Goal: Find specific page/section: Find specific page/section

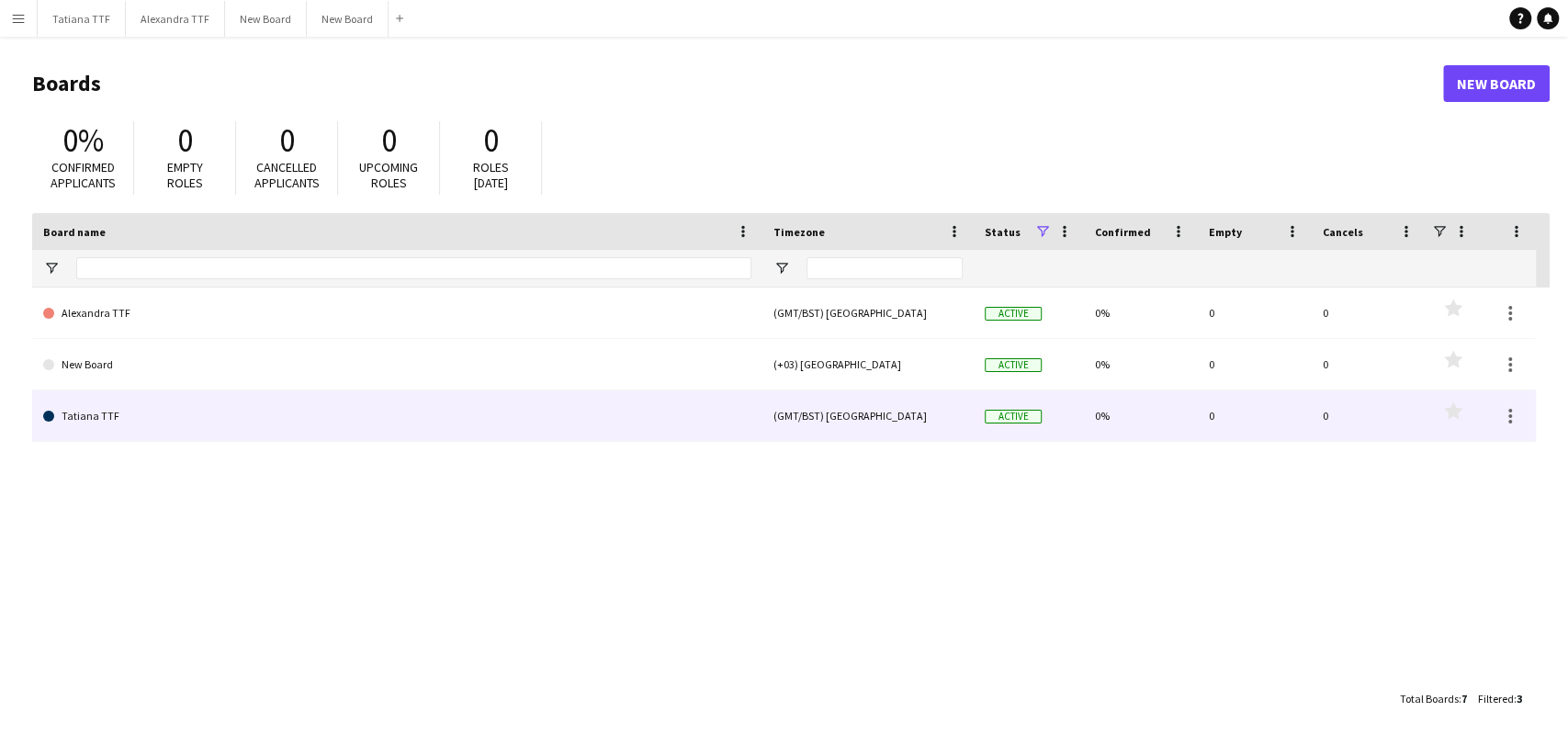
click at [70, 424] on link "Tatiana TTF" at bounding box center [398, 416] width 709 height 51
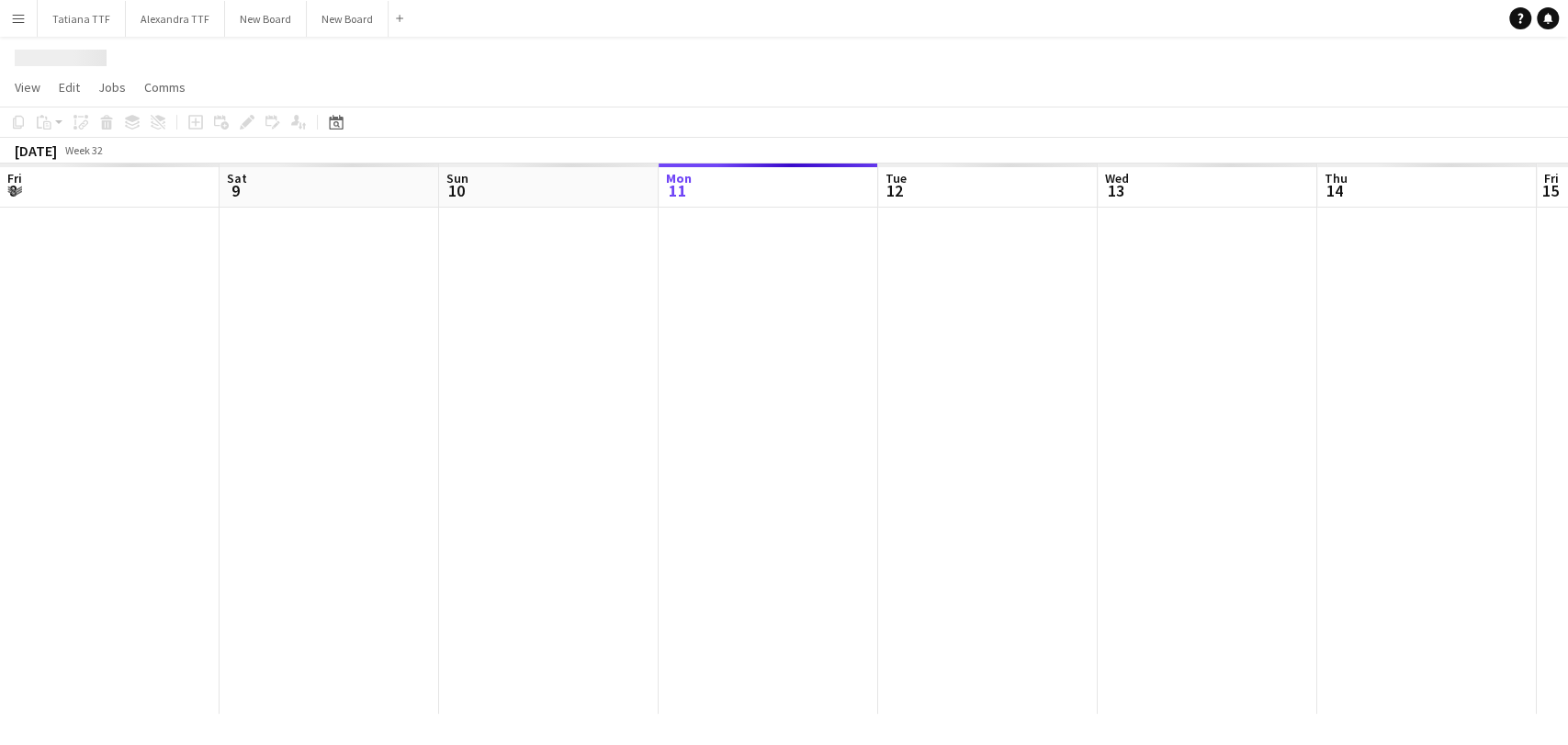
scroll to position [0, 439]
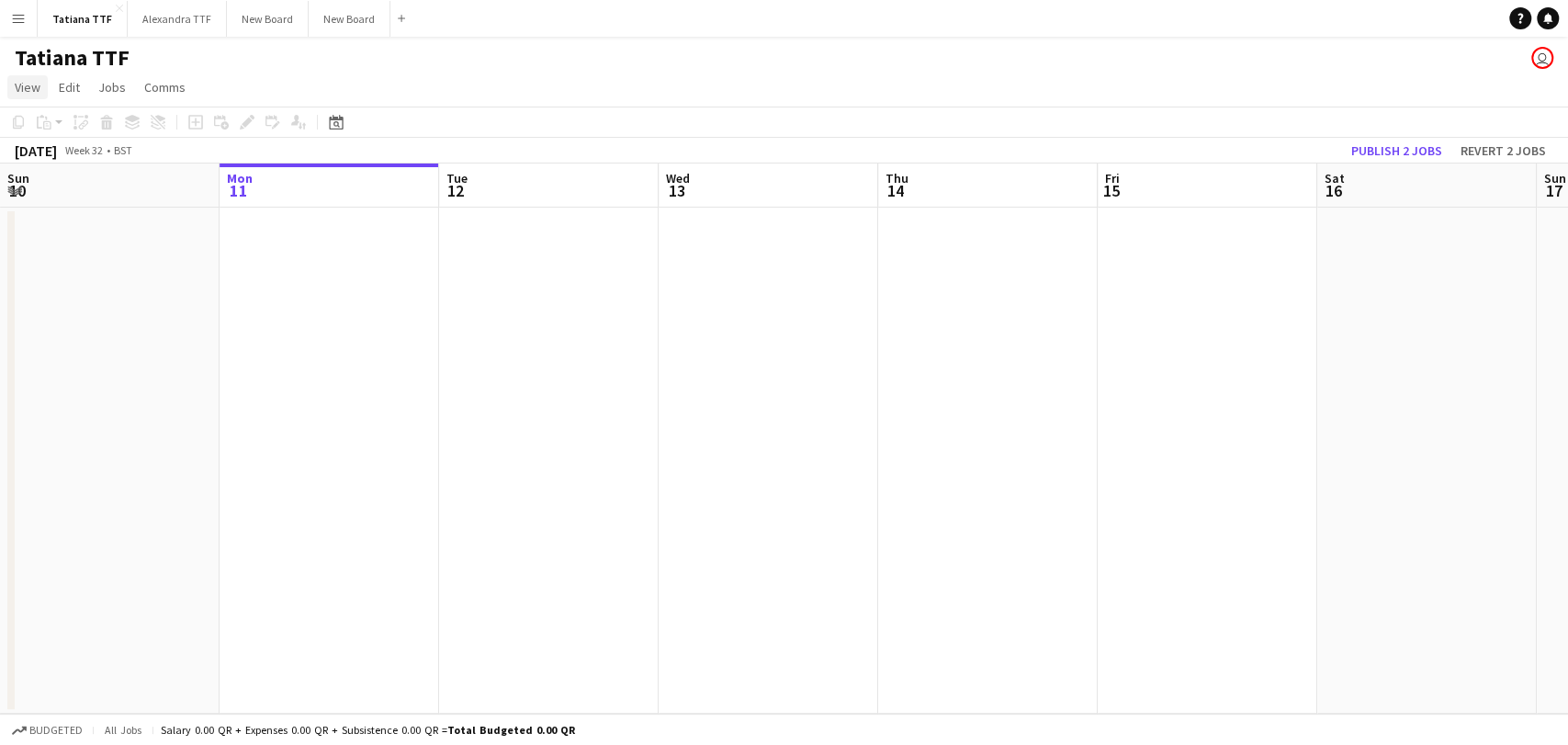
click at [22, 90] on span "View" at bounding box center [28, 87] width 26 height 17
click at [20, 22] on app-icon "Menu" at bounding box center [18, 18] width 15 height 15
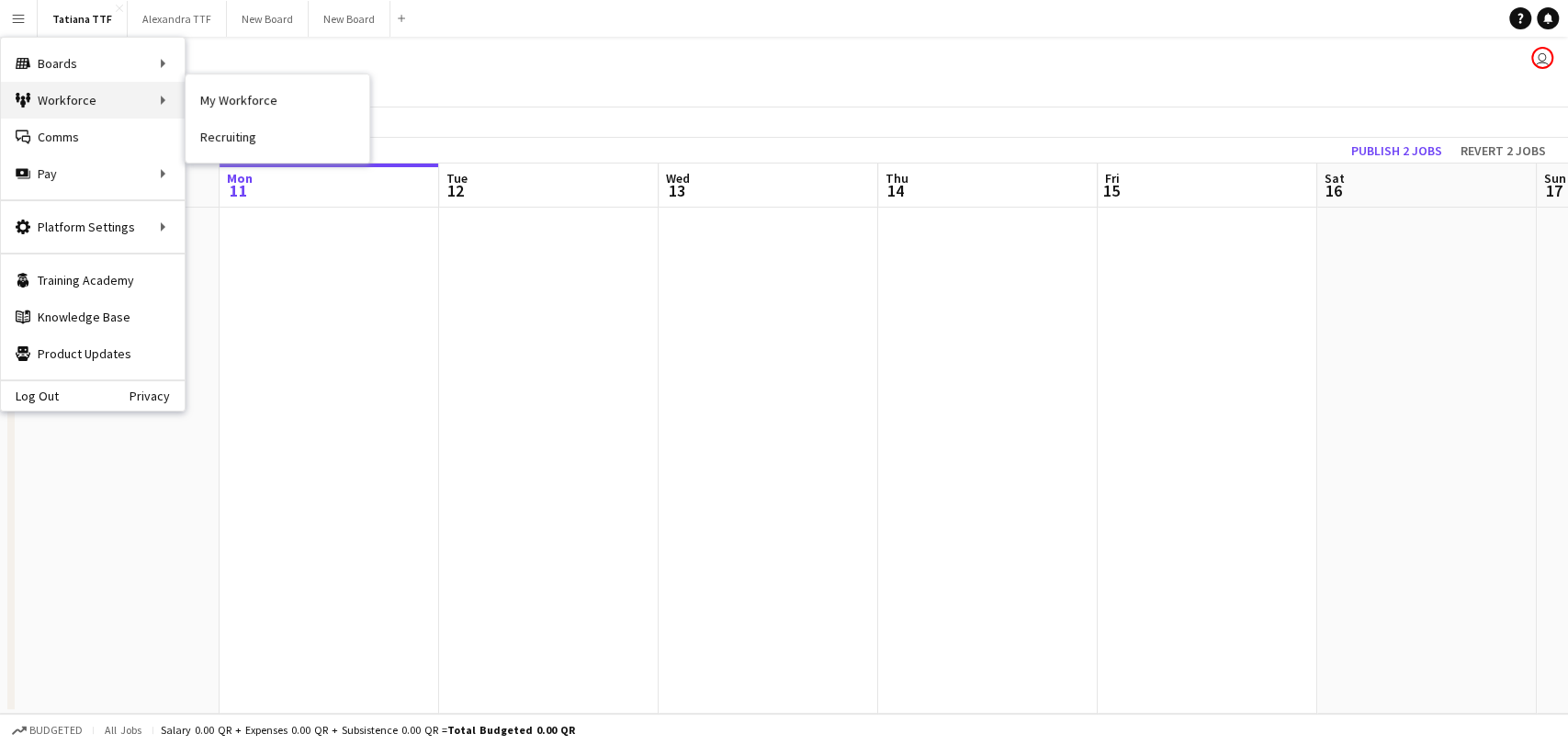
click at [66, 104] on div "Workforce Workforce" at bounding box center [93, 99] width 184 height 36
drag, startPoint x: 19, startPoint y: 93, endPoint x: 31, endPoint y: 87, distance: 13.4
click at [19, 93] on icon at bounding box center [18, 96] width 5 height 9
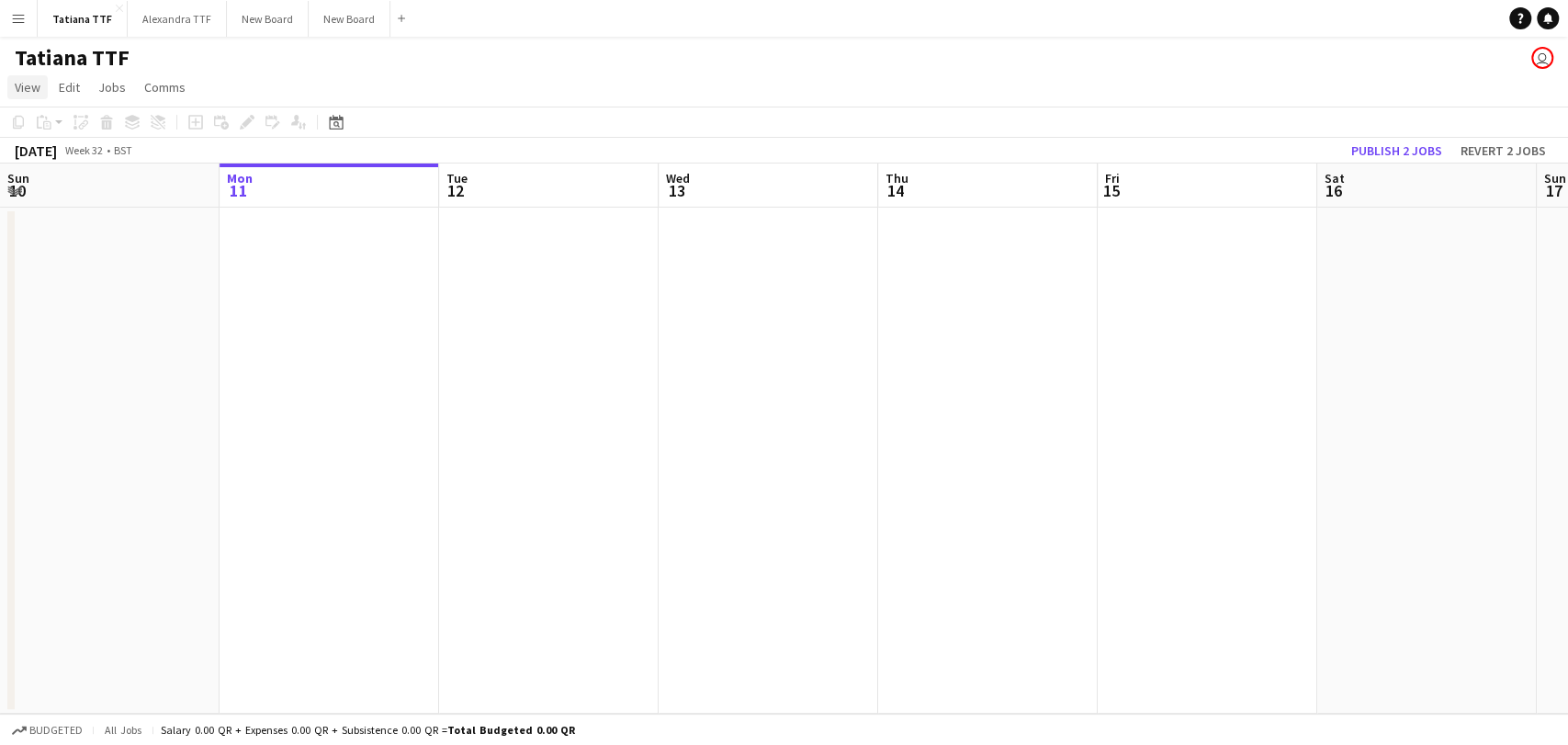
click at [22, 84] on span "View" at bounding box center [28, 87] width 26 height 17
click at [18, 22] on app-icon "Menu" at bounding box center [18, 18] width 15 height 15
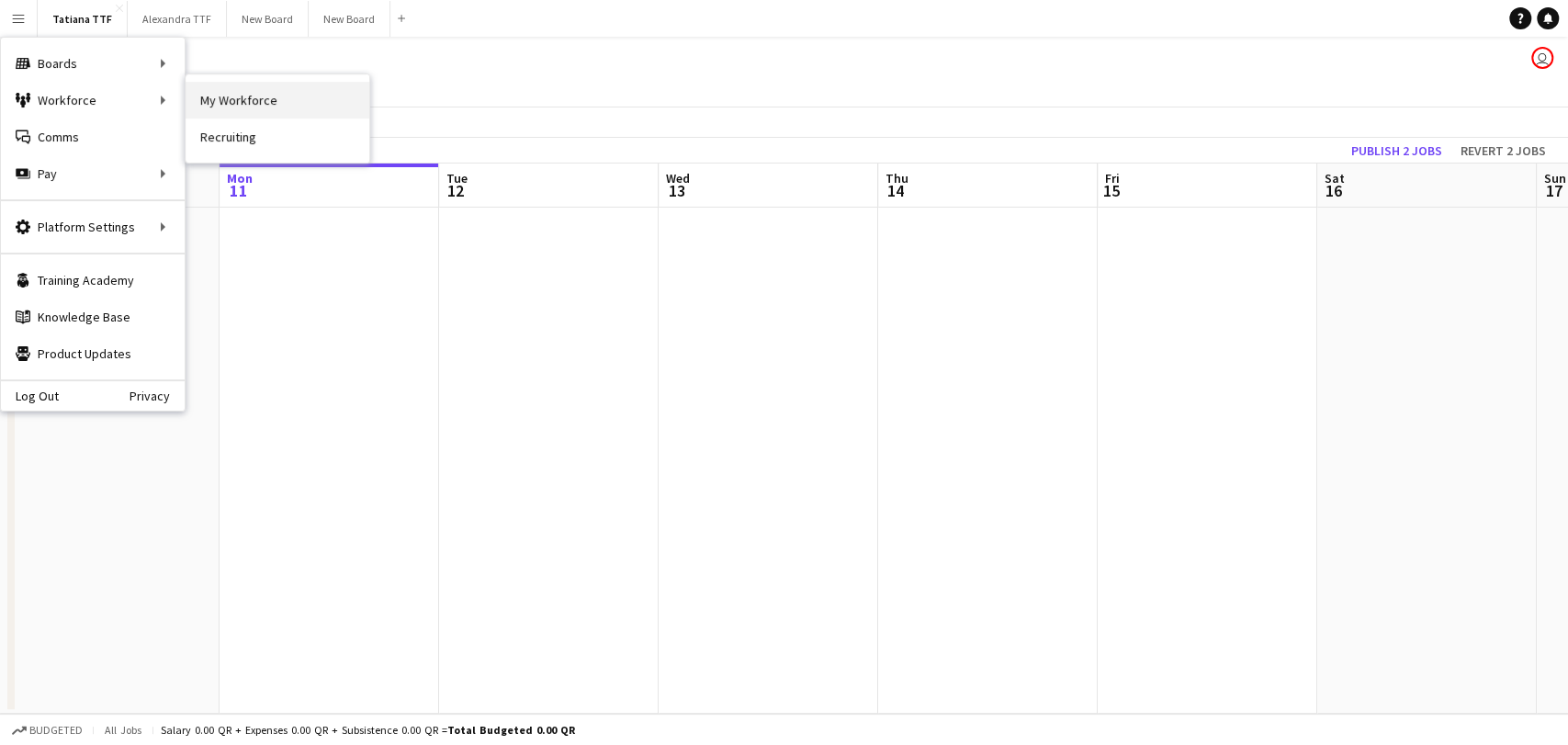
click at [230, 106] on link "My Workforce" at bounding box center [278, 99] width 184 height 36
